Goal: Task Accomplishment & Management: Manage account settings

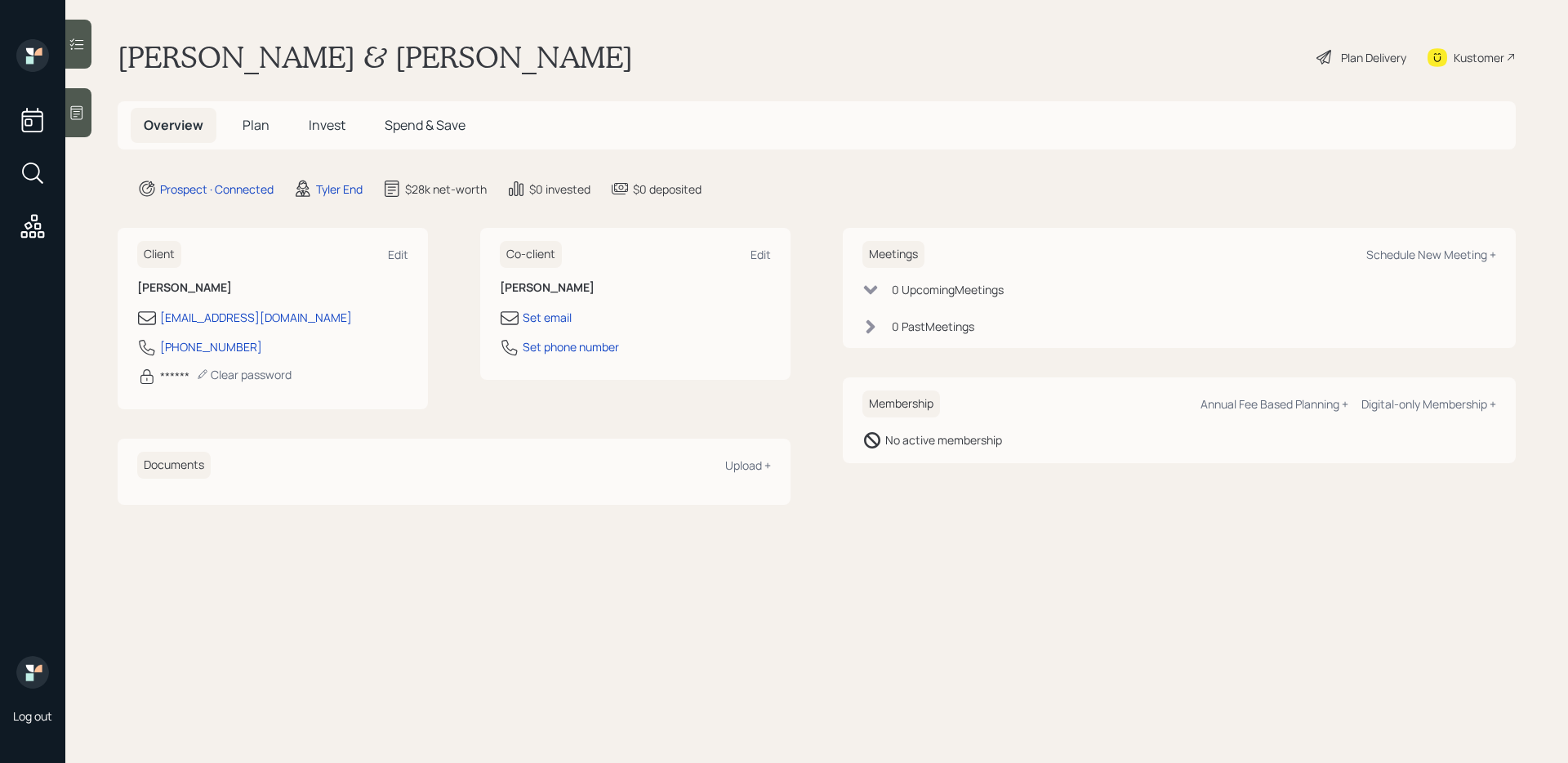
click at [73, 114] on icon at bounding box center [77, 113] width 12 height 14
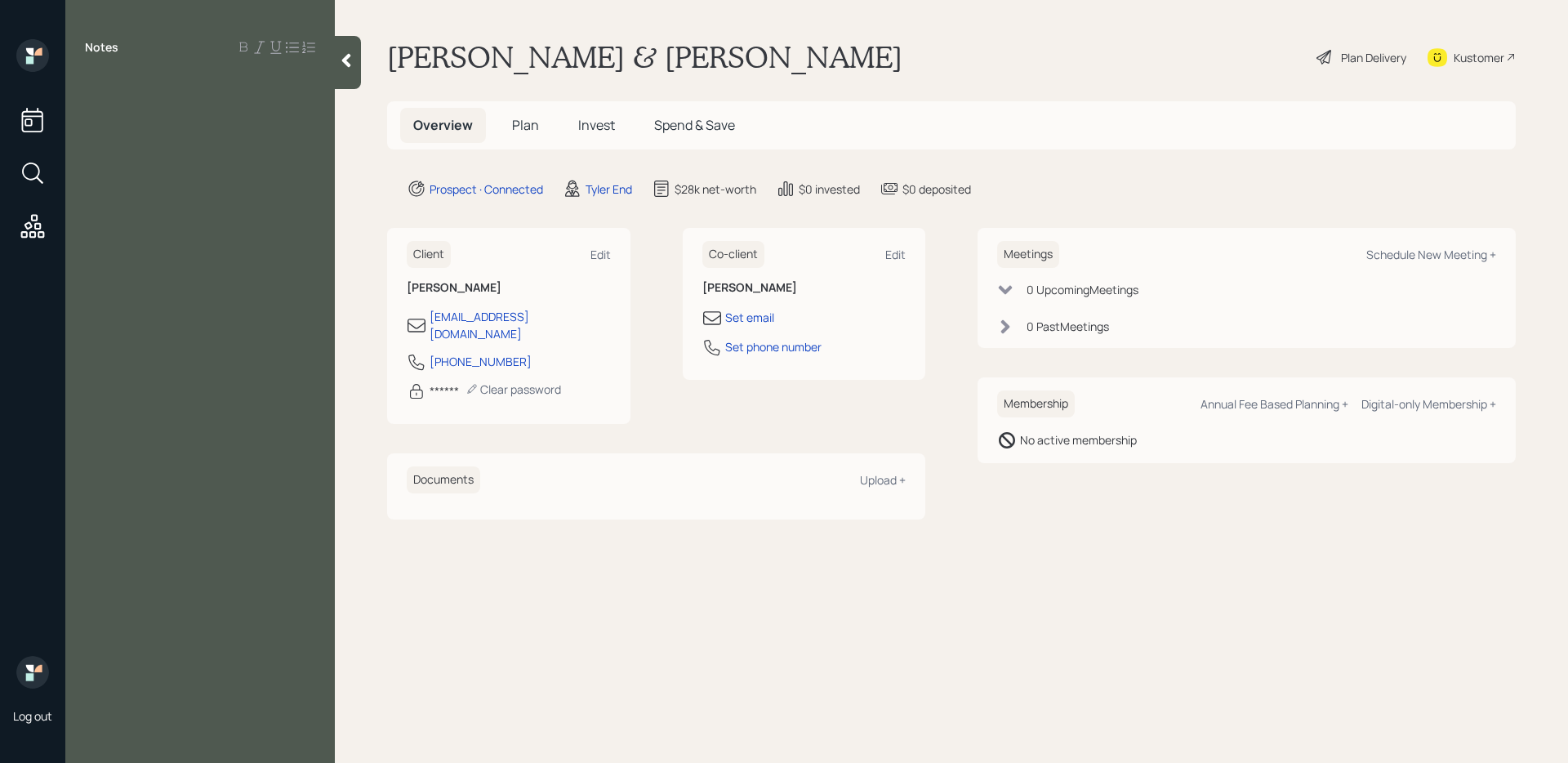
click at [252, 112] on div "Notes" at bounding box center [200, 391] width 269 height 704
click at [201, 89] on div at bounding box center [200, 83] width 230 height 18
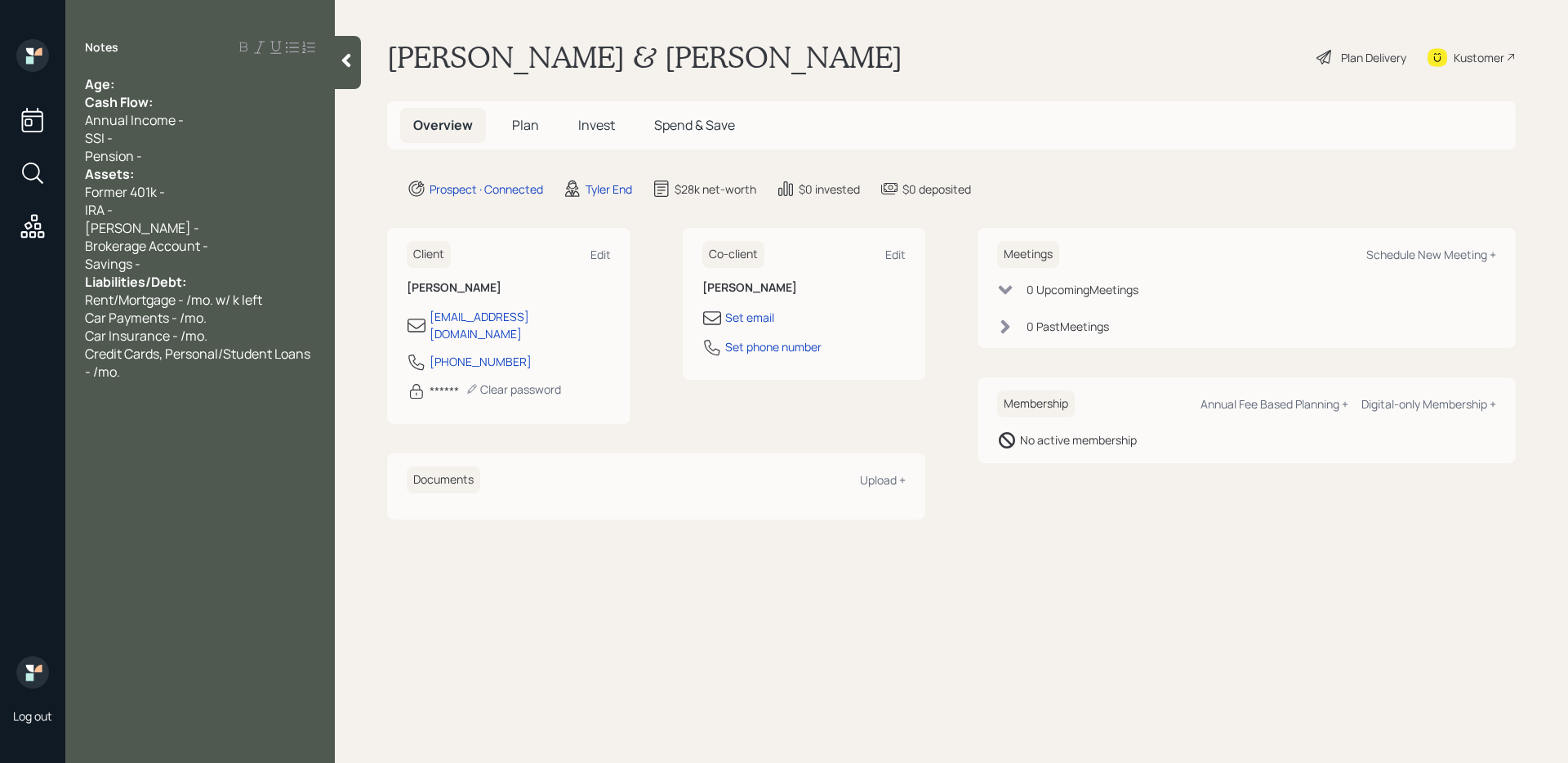
click at [194, 88] on div "Age:" at bounding box center [200, 83] width 230 height 18
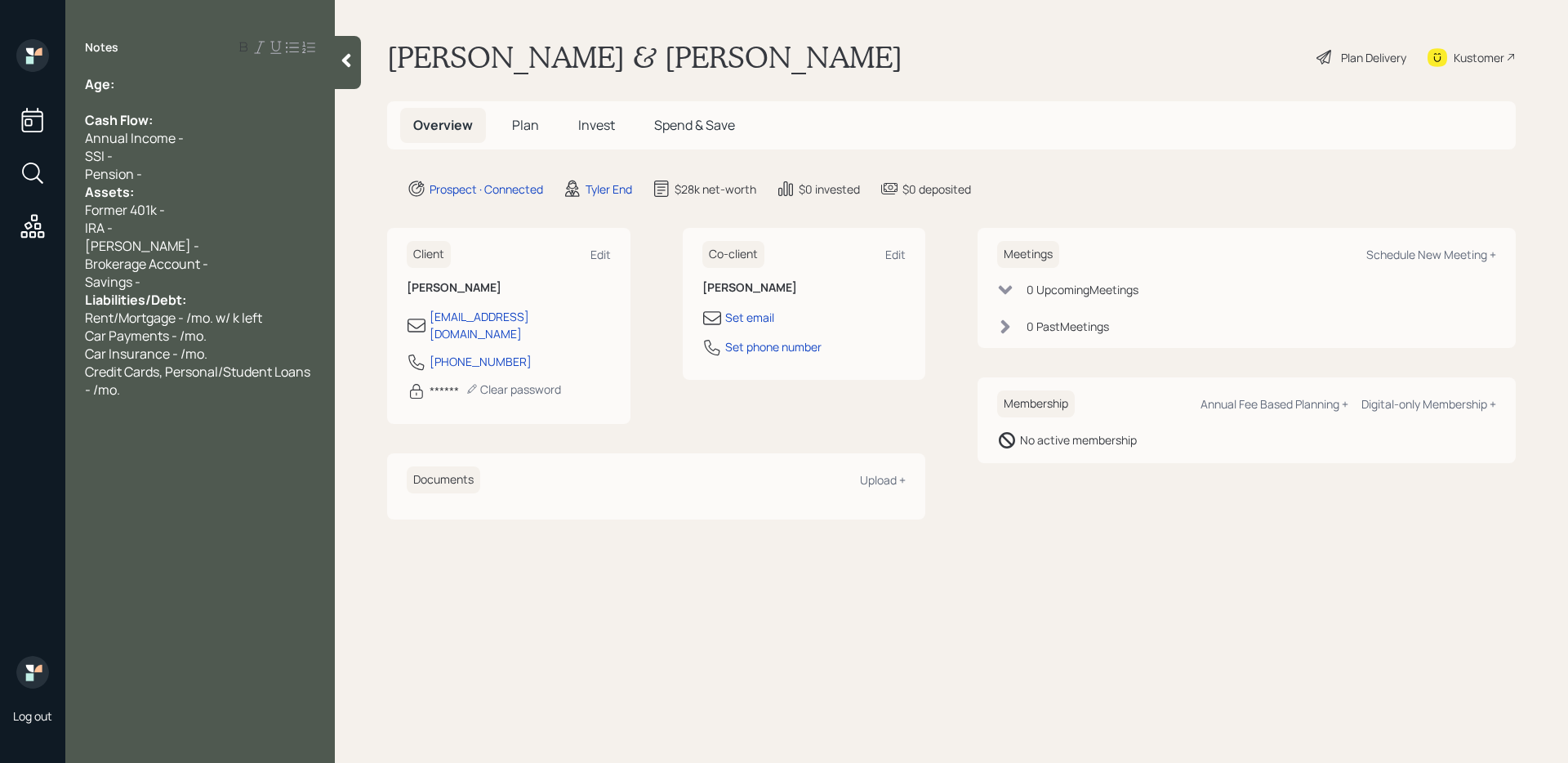
click at [192, 169] on div "Pension -" at bounding box center [200, 174] width 230 height 18
click at [191, 313] on div "Liabilities/Debt:" at bounding box center [200, 318] width 230 height 18
click at [191, 301] on div "Savings -" at bounding box center [200, 299] width 230 height 18
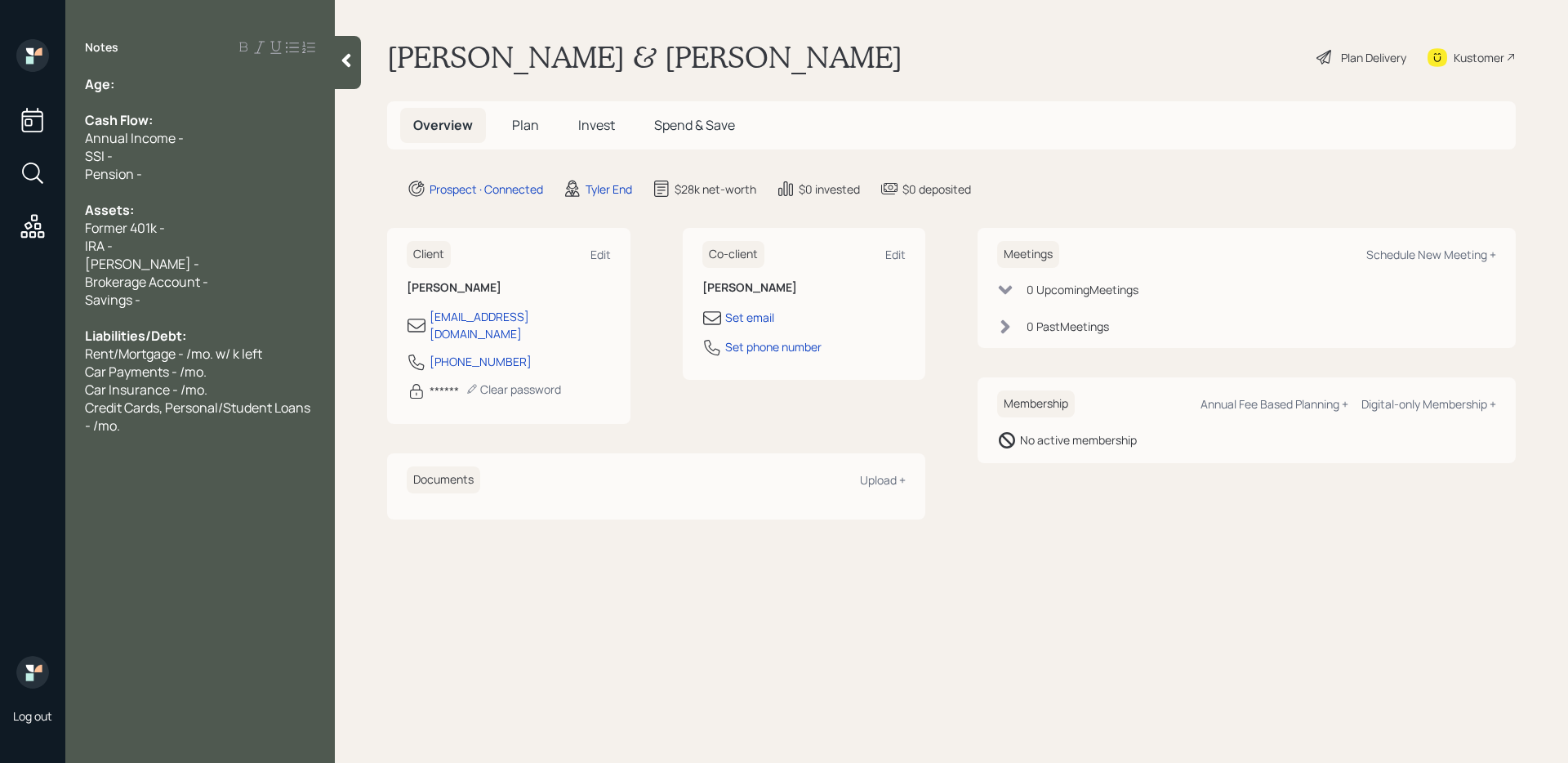
click at [189, 89] on div "Age:" at bounding box center [200, 83] width 230 height 18
drag, startPoint x: 142, startPoint y: 92, endPoint x: 118, endPoint y: 93, distance: 24.0
click at [118, 93] on div "Age: [DEMOGRAPHIC_DATA] Cash Flow: Annual Income - SSI - Pension - Assets: Form…" at bounding box center [200, 255] width 230 height 359
click at [118, 93] on div at bounding box center [200, 101] width 230 height 18
drag, startPoint x: 118, startPoint y: 86, endPoint x: 142, endPoint y: 86, distance: 24.0
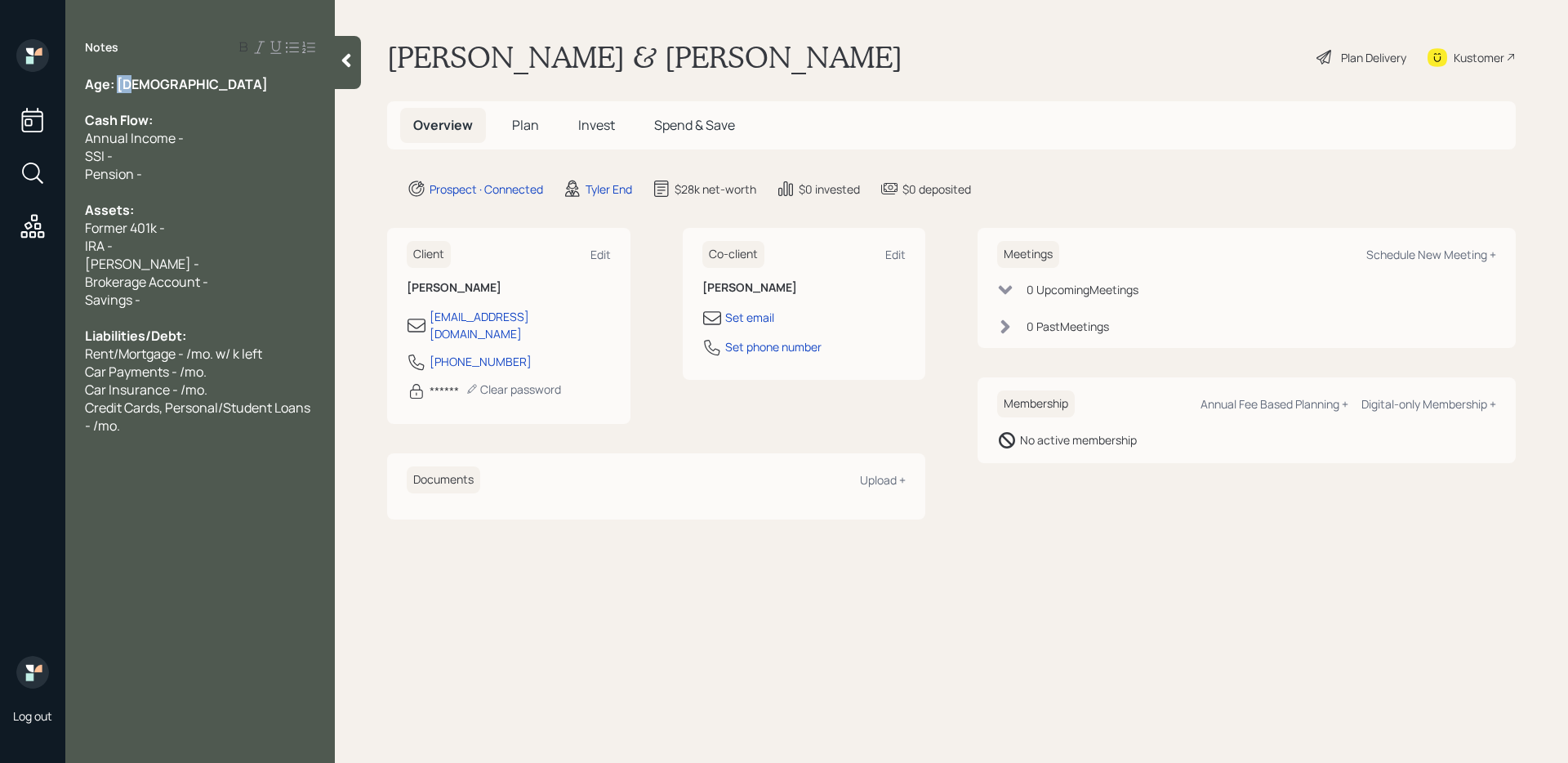
click at [144, 86] on div "Age: [DEMOGRAPHIC_DATA]" at bounding box center [200, 83] width 230 height 18
click at [259, 269] on div "[PERSON_NAME] -" at bounding box center [200, 263] width 230 height 18
click at [258, 278] on div "Brokerage Account -" at bounding box center [200, 281] width 230 height 18
click at [258, 290] on div "Savings -" at bounding box center [200, 299] width 230 height 18
drag, startPoint x: 272, startPoint y: 304, endPoint x: 43, endPoint y: 304, distance: 229.0
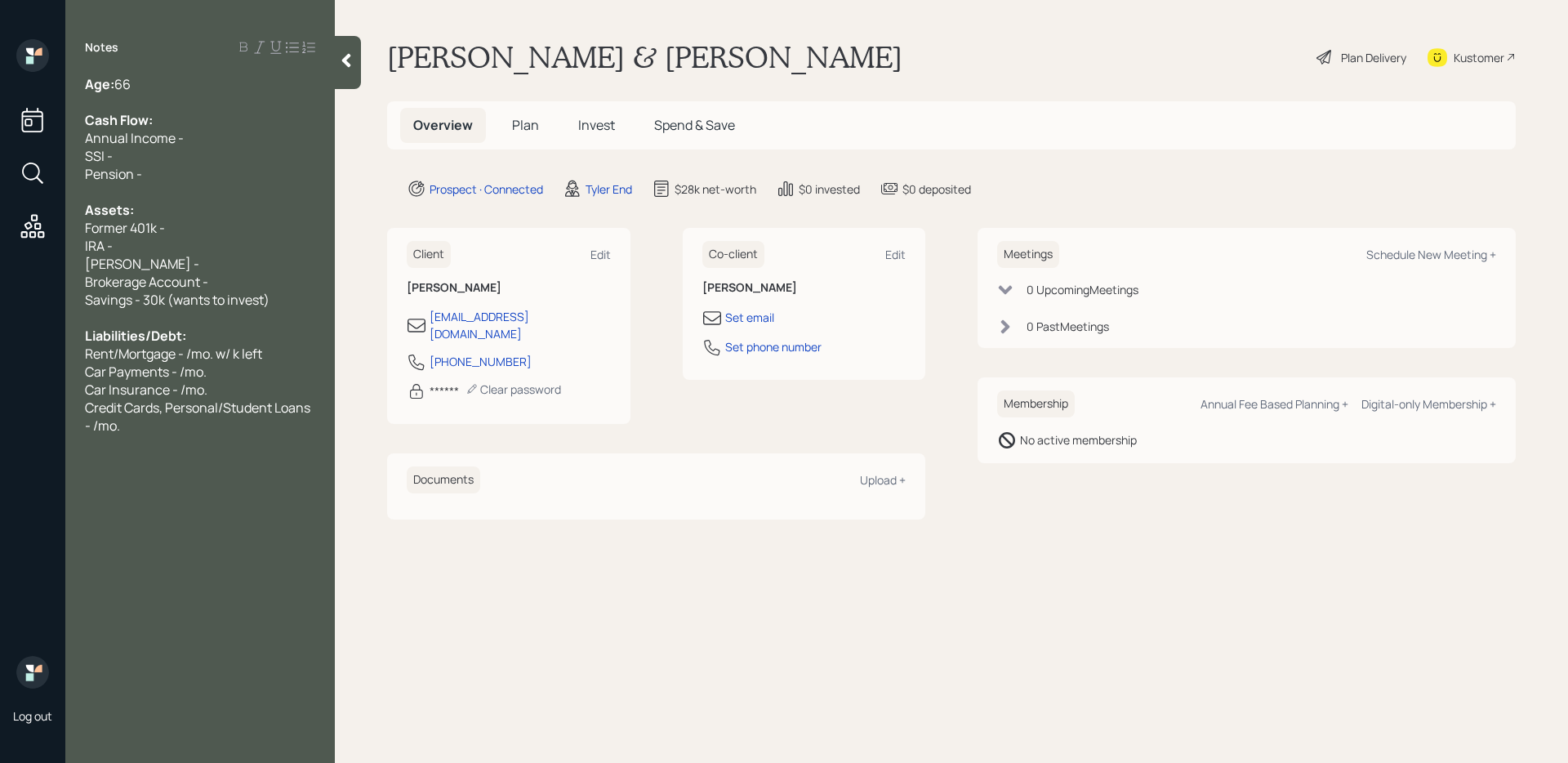
click at [43, 304] on div "Log out Notes Age: [DEMOGRAPHIC_DATA] Cash Flow: Annual Income - SSI - Pension …" at bounding box center [784, 382] width 1568 height 763
